Goal: Task Accomplishment & Management: Manage account settings

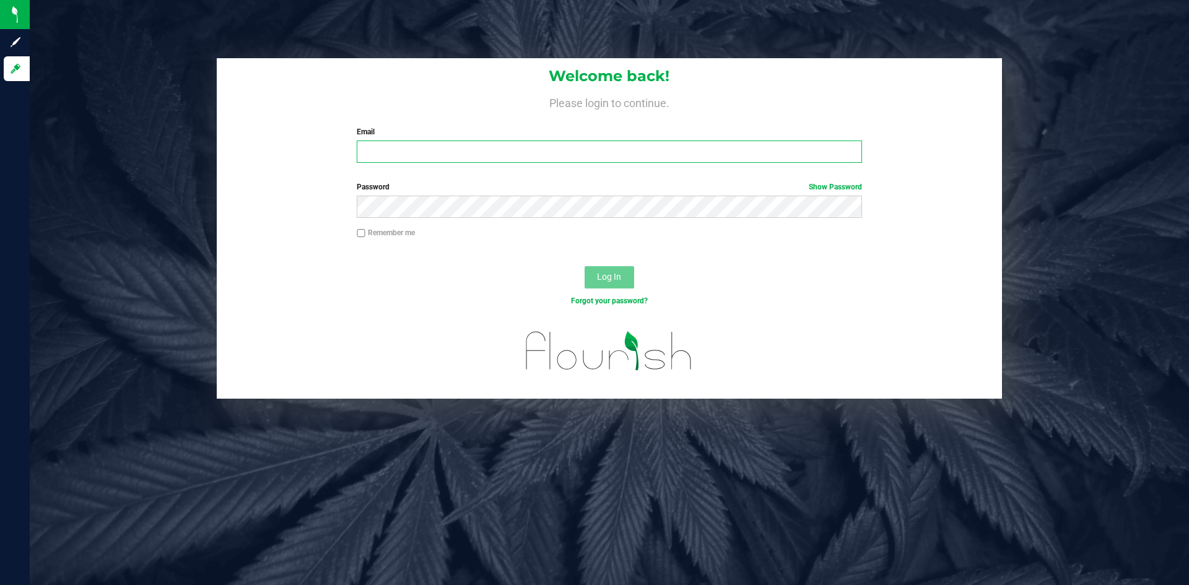
click at [625, 146] on input "Email" at bounding box center [609, 152] width 505 height 22
type input "onlynicole83@gmail.com"
click at [635, 277] on div "Log In" at bounding box center [609, 281] width 785 height 41
click at [626, 276] on button "Log In" at bounding box center [609, 277] width 50 height 22
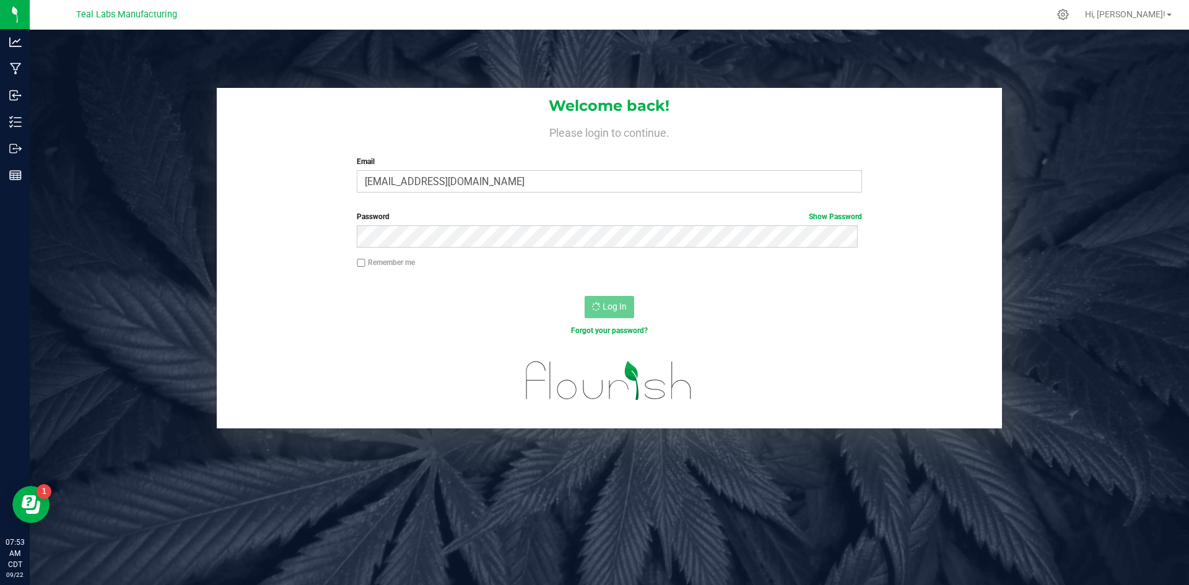
click at [319, 370] on div at bounding box center [609, 388] width 785 height 79
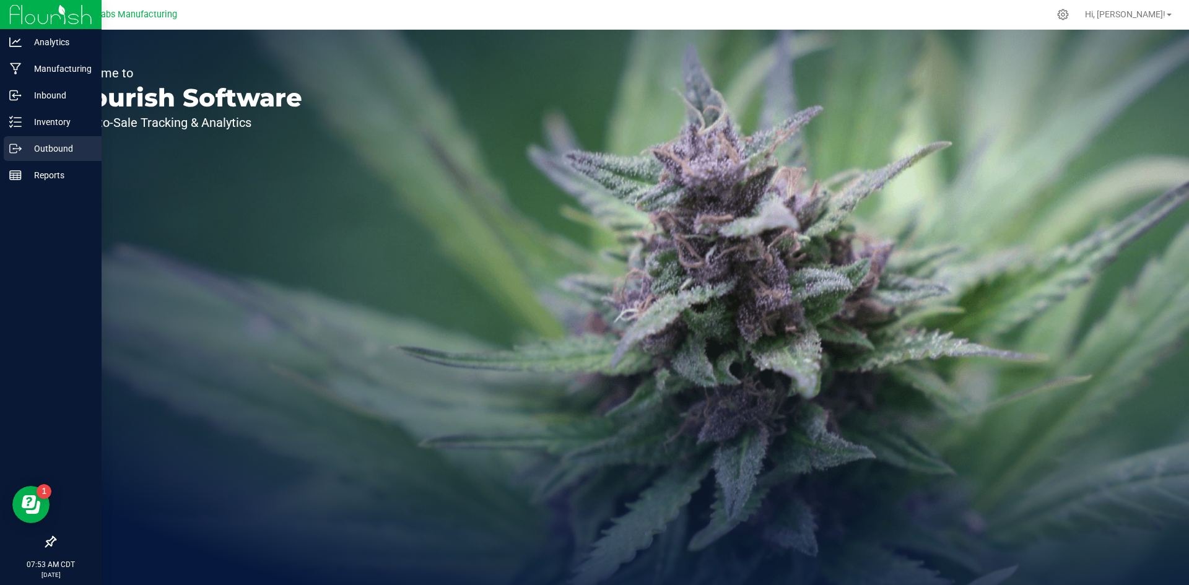
click at [24, 149] on p "Outbound" at bounding box center [59, 148] width 74 height 15
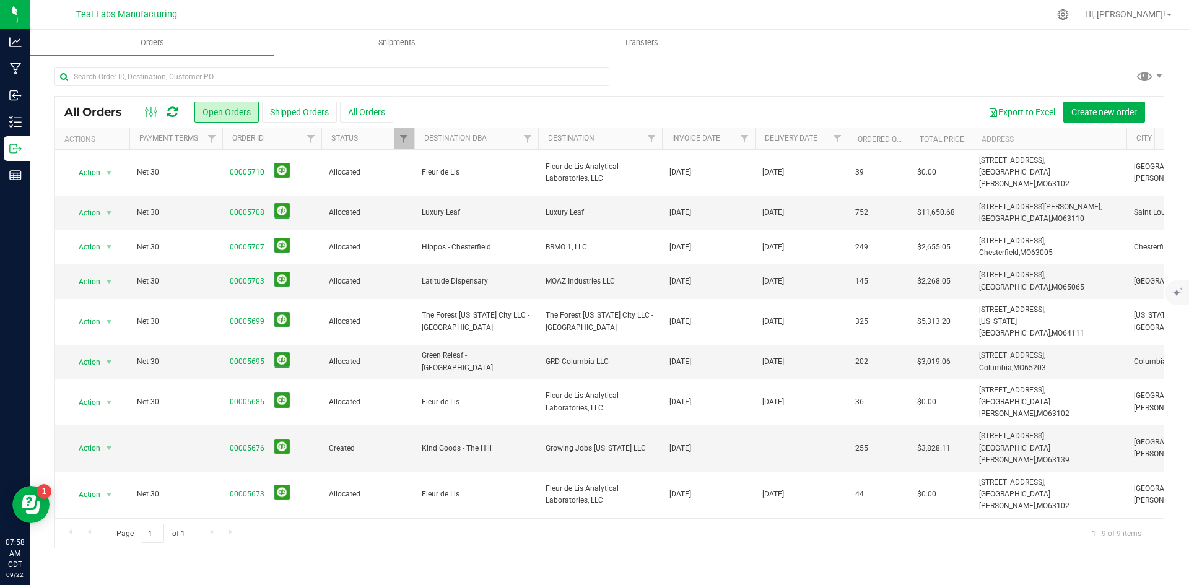
click at [836, 83] on div at bounding box center [608, 81] width 1109 height 28
